Goal: Information Seeking & Learning: Learn about a topic

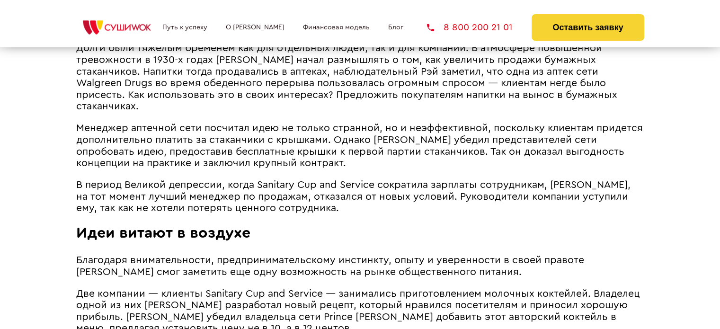
scroll to position [920, 0]
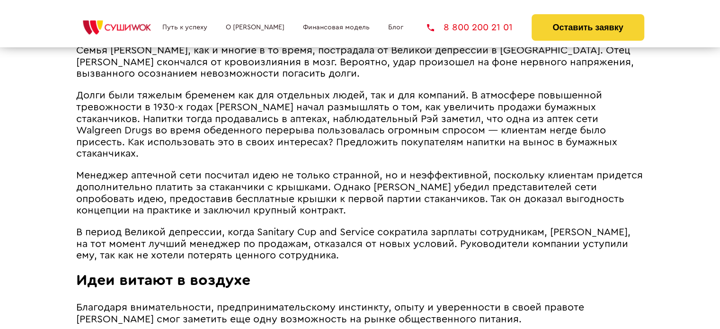
click at [322, 282] on article "[PERSON_NAME] превратил McDonald’s из скромного придорожного ресторана в один и…" at bounding box center [360, 326] width 568 height 1390
click at [278, 262] on p "В период Великой депрессии, когда Sanitary Cup and Service сократила зарплаты с…" at bounding box center [360, 244] width 568 height 35
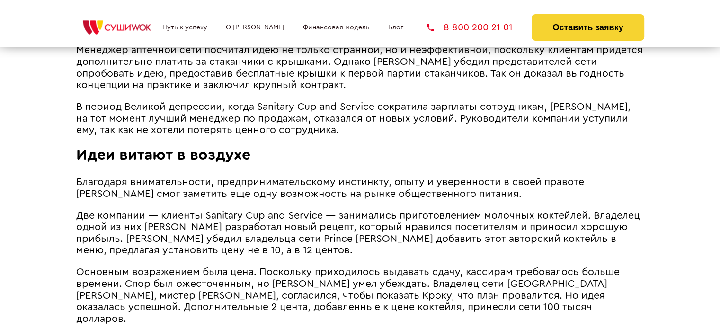
scroll to position [1062, 0]
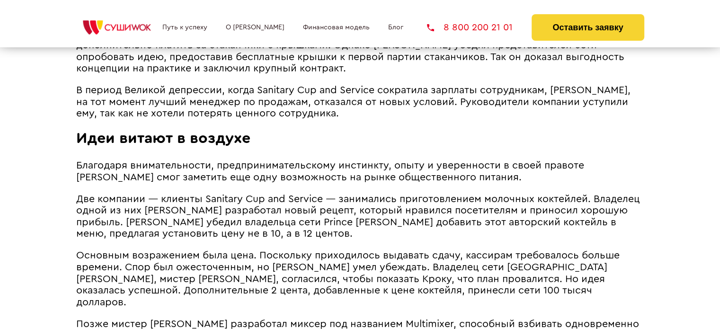
click at [221, 294] on span "Основным возражением была цена. Поскольку приходилось выдавать сдачу, кассирам …" at bounding box center [347, 278] width 543 height 56
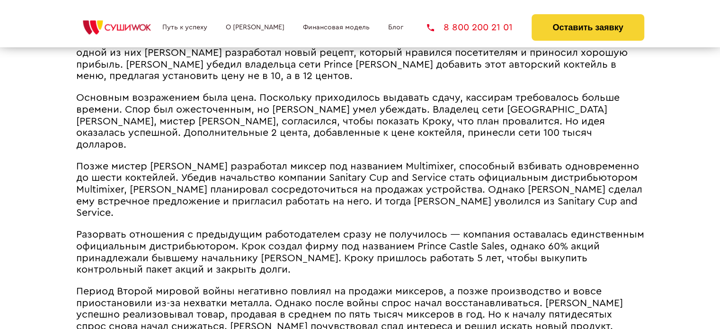
scroll to position [1204, 0]
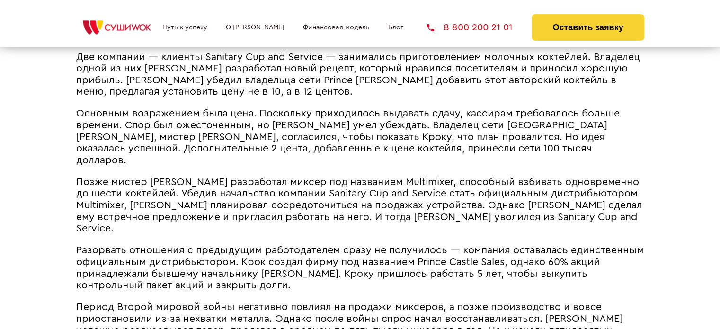
click at [237, 266] on span "Разорвать отношения с предыдущим работодателем сразу не получилось ― компания о…" at bounding box center [360, 267] width 568 height 45
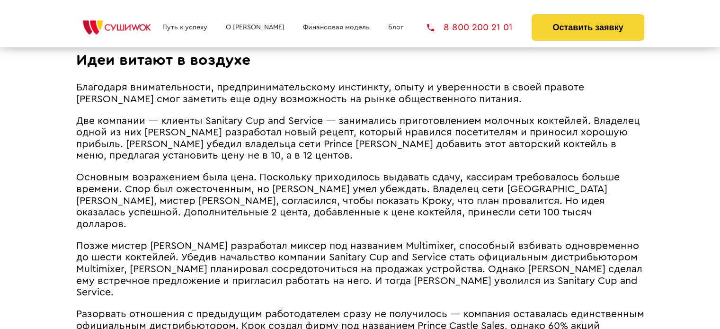
scroll to position [1156, 0]
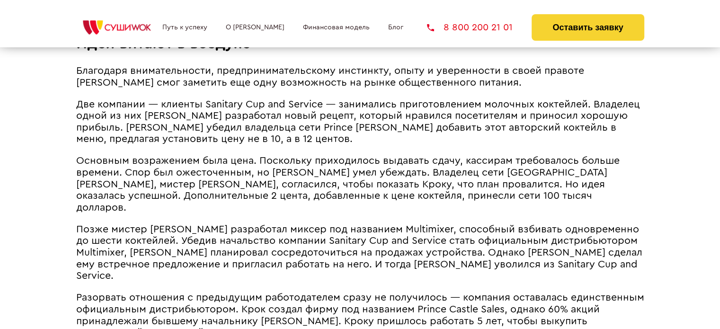
click at [248, 278] on article "[PERSON_NAME] превратил McDonald’s из скромного придорожного ресторана в один и…" at bounding box center [360, 89] width 568 height 1390
click at [220, 277] on article "[PERSON_NAME] превратил McDonald’s из скромного придорожного ресторана в один и…" at bounding box center [360, 89] width 568 height 1390
click at [250, 293] on span "Разорвать отношения с предыдущим работодателем сразу не получилось ― компания о…" at bounding box center [360, 315] width 568 height 45
click at [254, 293] on span "Разорвать отношения с предыдущим работодателем сразу не получилось ― компания о…" at bounding box center [360, 315] width 568 height 45
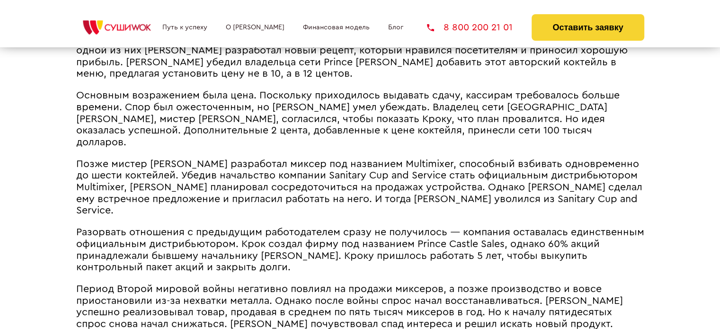
scroll to position [1251, 0]
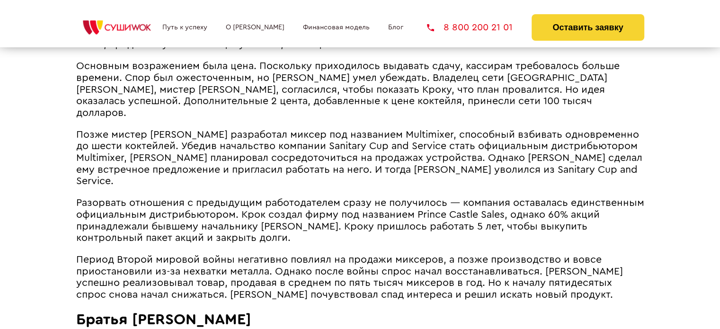
click at [256, 311] on h2 "Братья [PERSON_NAME]" at bounding box center [360, 320] width 568 height 18
click at [276, 314] on h2 "Братья [PERSON_NAME]" at bounding box center [360, 320] width 568 height 18
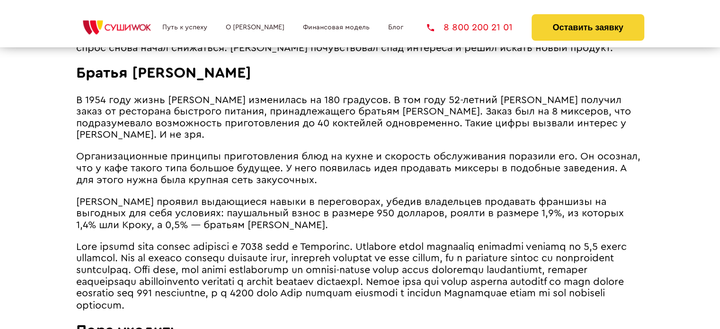
scroll to position [1488, 0]
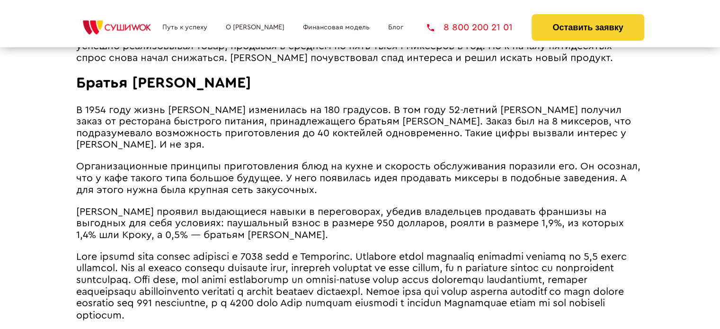
click at [403, 294] on span at bounding box center [351, 286] width 551 height 68
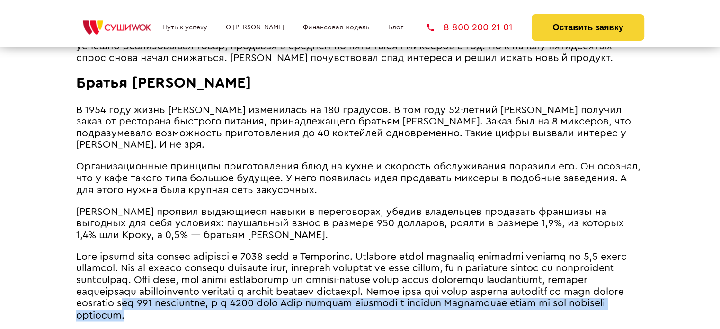
click at [307, 300] on p at bounding box center [360, 286] width 568 height 70
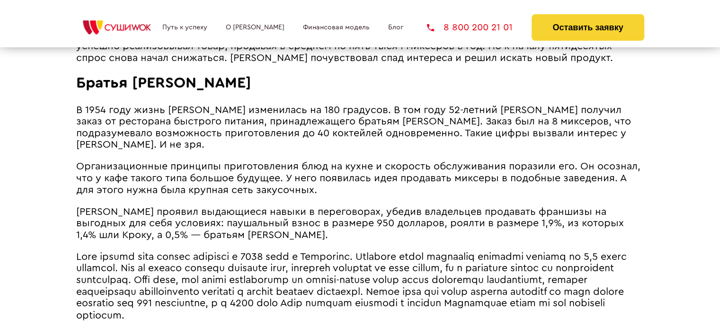
click at [269, 252] on span at bounding box center [351, 286] width 551 height 68
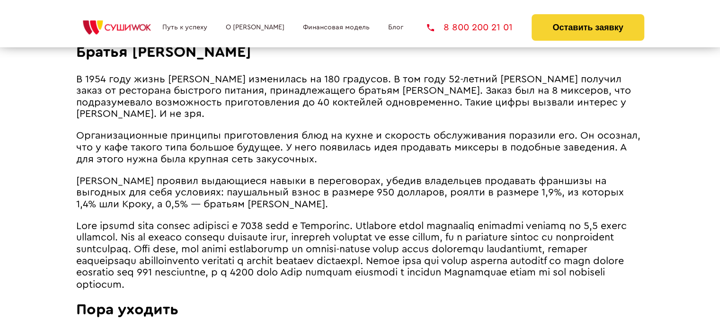
scroll to position [1535, 0]
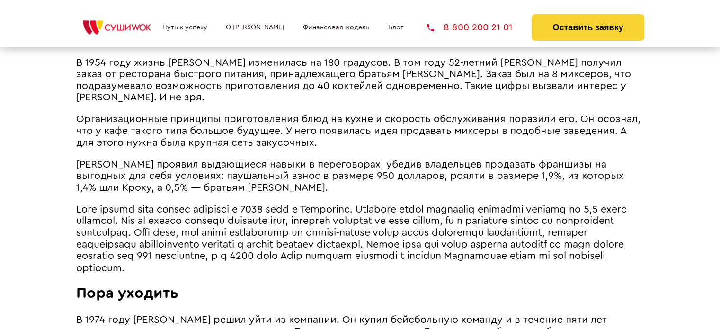
click at [205, 284] on h2 "Пора уходить" at bounding box center [360, 293] width 568 height 18
click at [290, 288] on h2 "Пора уходить" at bounding box center [360, 293] width 568 height 18
click at [222, 287] on h2 "Пора уходить" at bounding box center [360, 293] width 568 height 18
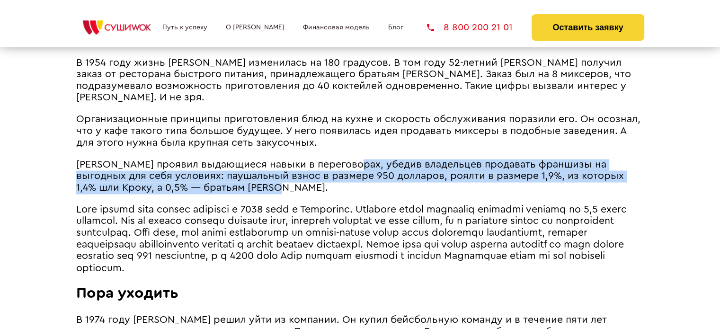
drag, startPoint x: 354, startPoint y: 152, endPoint x: 341, endPoint y: 167, distance: 19.8
click at [347, 178] on p "[PERSON_NAME] проявил выдающиеся навыки в переговорах, убедив владельцев продав…" at bounding box center [360, 176] width 568 height 35
copy span "убедив владельцев продавать франшизы на выгодных для себя условиях: паушальный …"
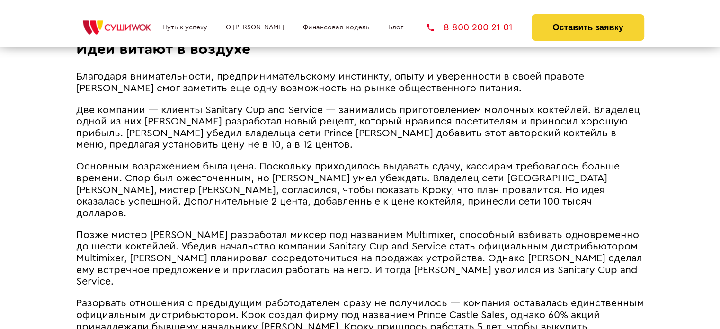
scroll to position [1174, 0]
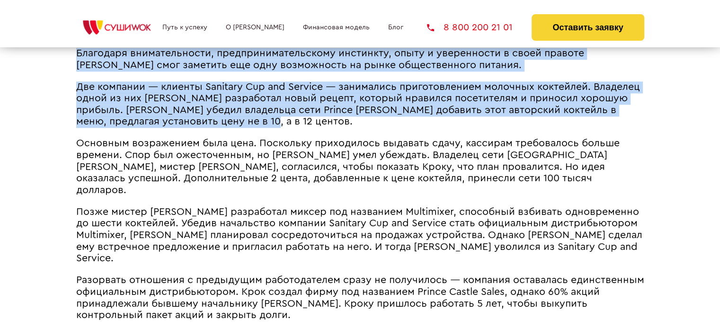
drag, startPoint x: 75, startPoint y: 97, endPoint x: 235, endPoint y: 130, distance: 163.5
click at [235, 127] on span "Две компании ― клиенты Sanitary Cup and Service ― занимались приготовлением мол…" at bounding box center [358, 104] width 564 height 45
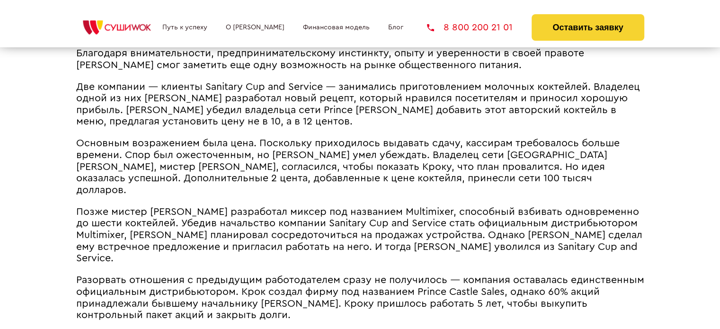
click at [302, 276] on span "Разорвать отношения с предыдущим работодателем сразу не получилось ― компания о…" at bounding box center [360, 297] width 568 height 45
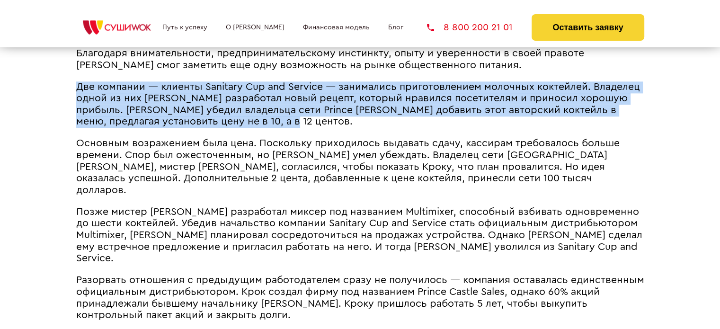
drag, startPoint x: 270, startPoint y: 134, endPoint x: 76, endPoint y: 104, distance: 196.5
click at [76, 104] on p "Две компании ― клиенты Sanitary Cup and Service ― занимались приготовлением мол…" at bounding box center [360, 104] width 568 height 46
copy span "Две компании ― клиенты Sanitary Cup and Service ― занимались приготовлением мол…"
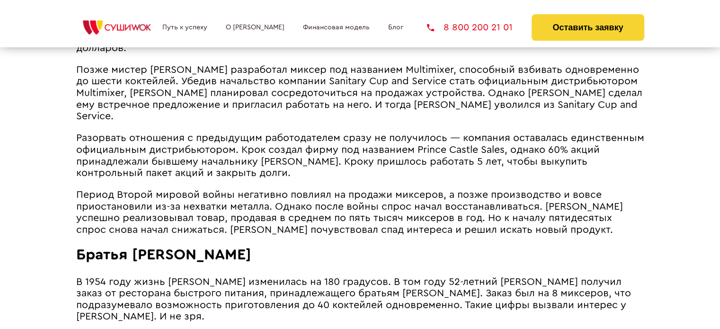
scroll to position [1329, 0]
